Goal: Subscribe to service/newsletter

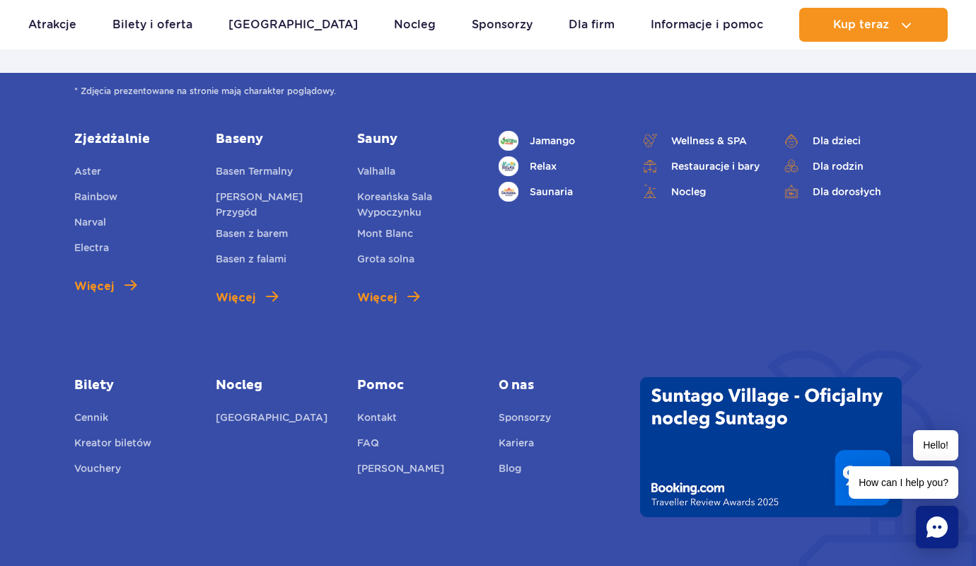
scroll to position [5542, 0]
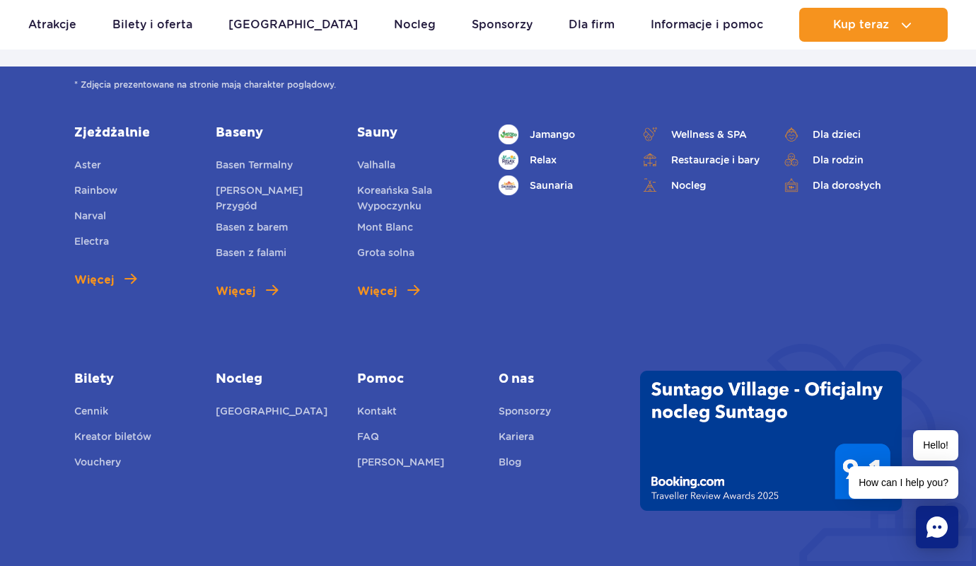
type input "e"
checkbox input "false"
type input "jakub@sklepyonline.com.pl"
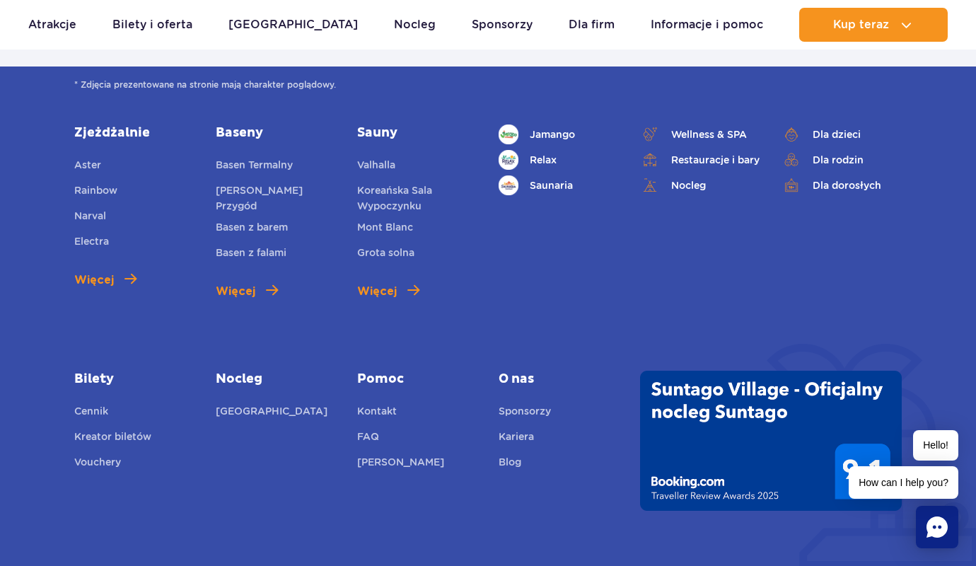
checkbox input "true"
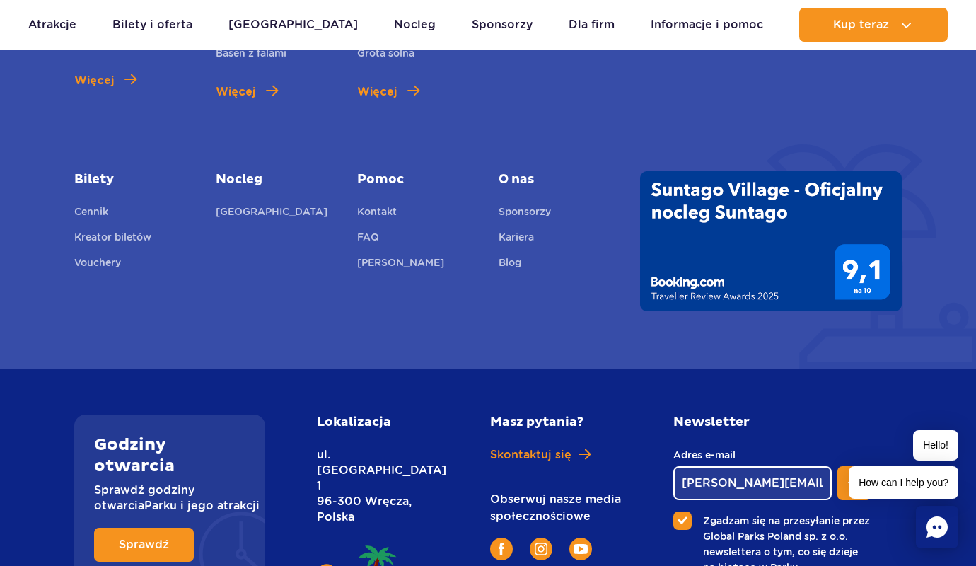
checkbox input "true"
